Goal: Information Seeking & Learning: Learn about a topic

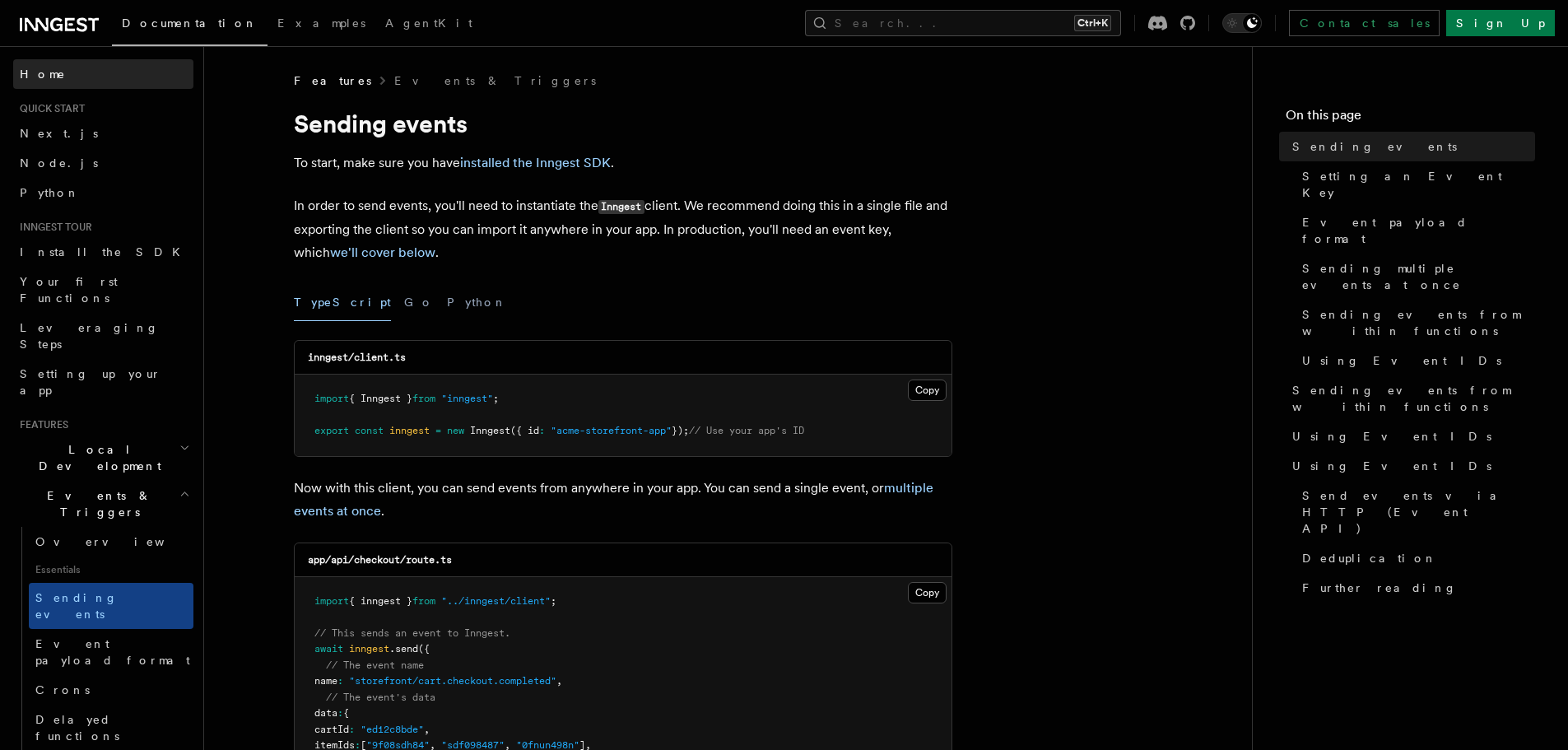
click at [37, 76] on span "Home" at bounding box center [43, 74] width 46 height 16
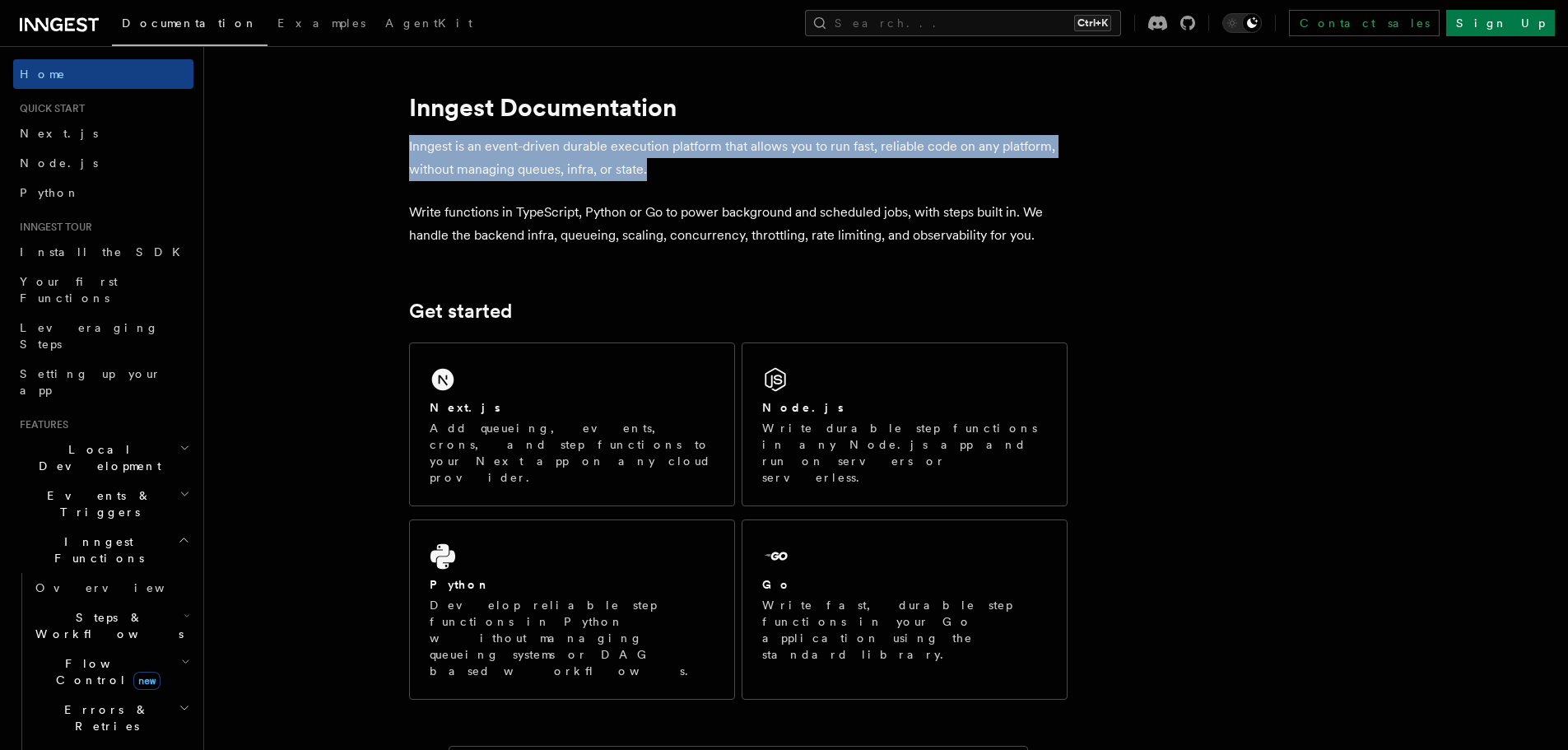
drag, startPoint x: 406, startPoint y: 147, endPoint x: 1069, endPoint y: 169, distance: 663.4
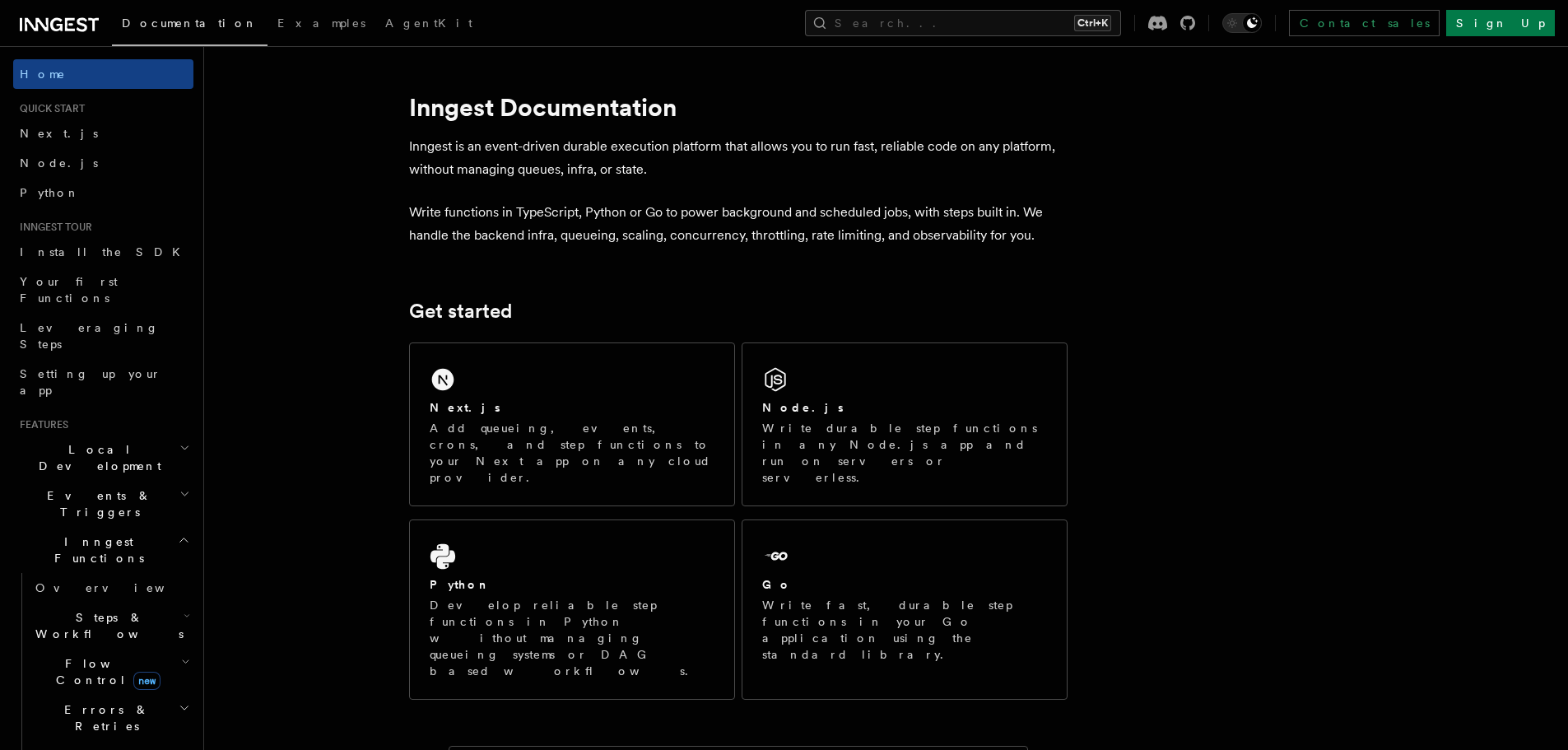
click at [417, 211] on p "Write functions in TypeScript, Python or Go to power background and scheduled j…" at bounding box center [739, 224] width 658 height 46
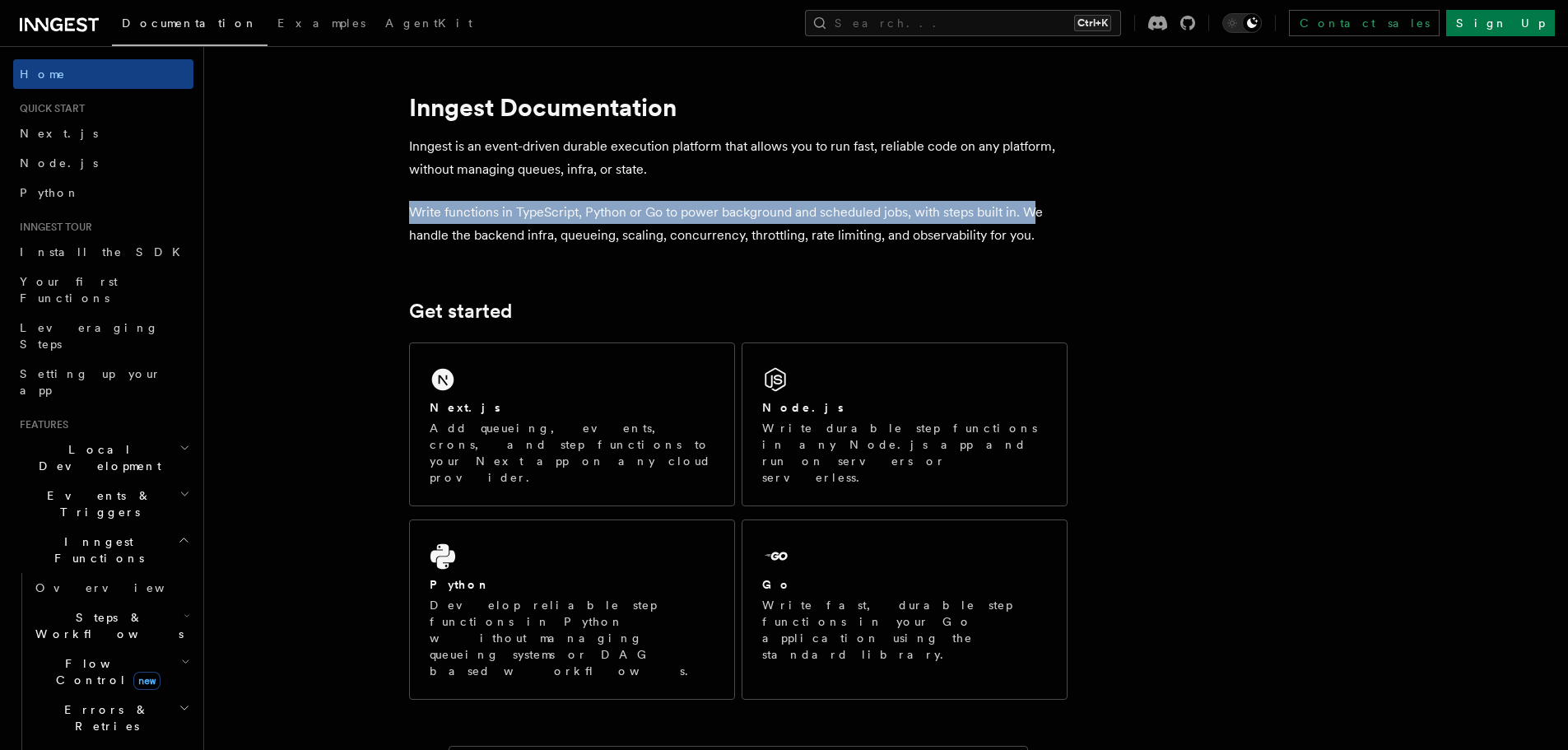
drag, startPoint x: 409, startPoint y: 210, endPoint x: 1036, endPoint y: 210, distance: 627.0
click at [1036, 210] on p "Write functions in TypeScript, Python or Go to power background and scheduled j…" at bounding box center [739, 224] width 658 height 46
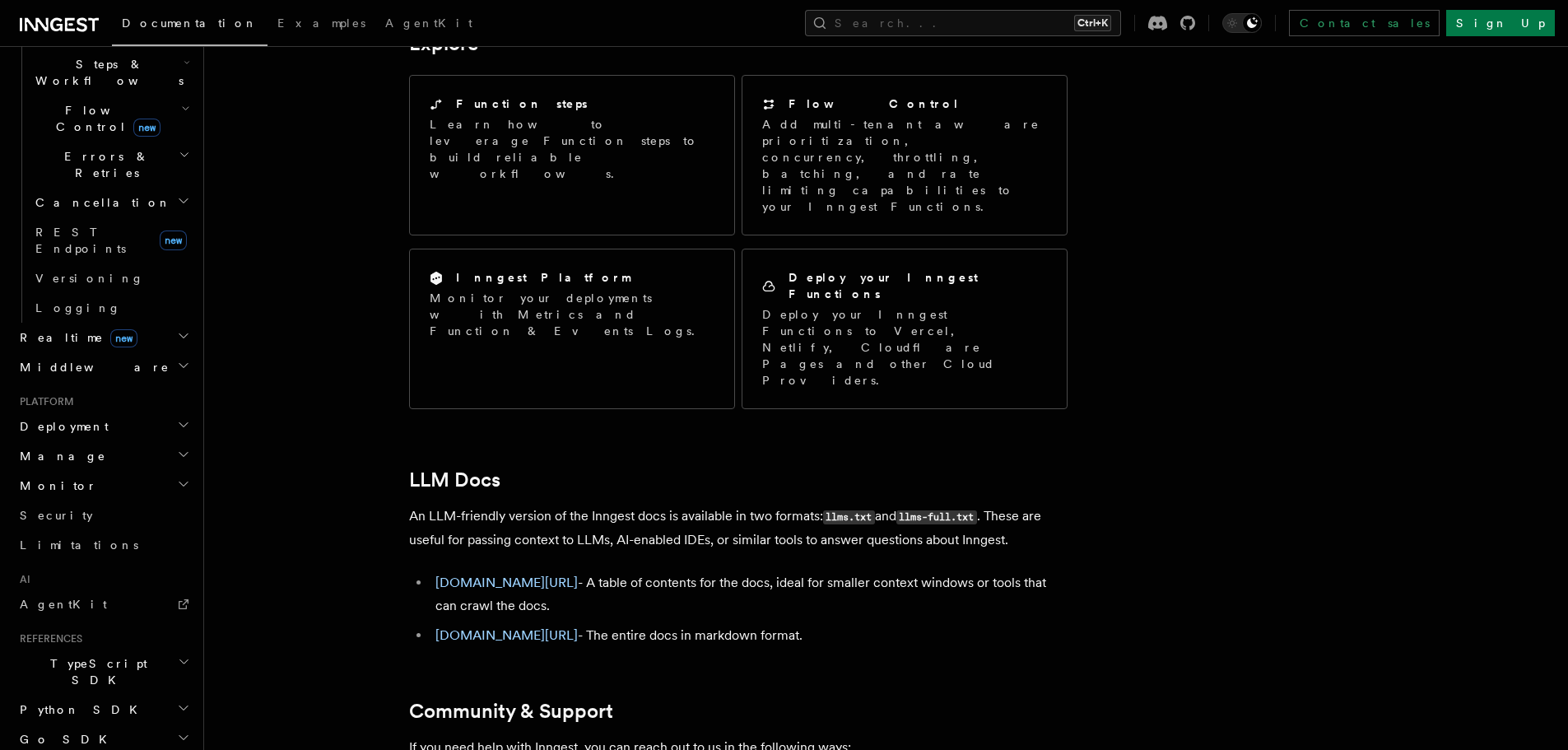
scroll to position [600, 0]
